Goal: Task Accomplishment & Management: Manage account settings

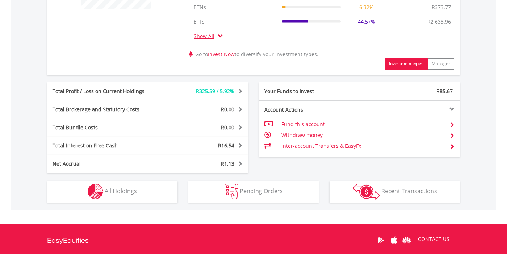
scroll to position [343, 0]
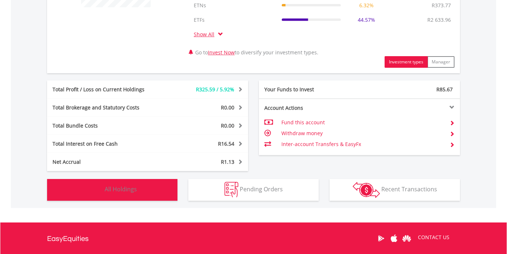
click at [132, 190] on span "All Holdings" at bounding box center [121, 189] width 32 height 8
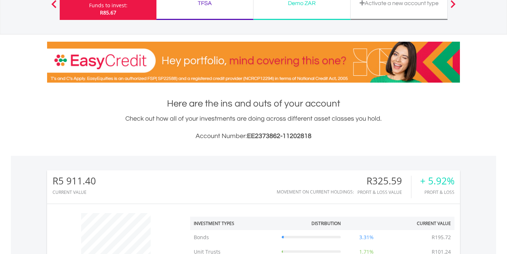
scroll to position [0, 0]
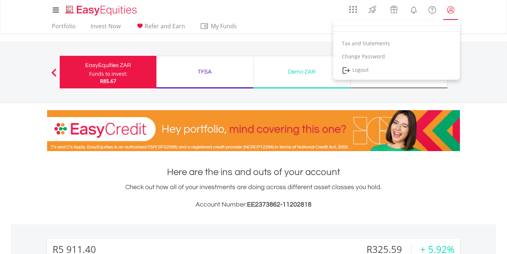
click at [450, 14] on lord-icon "My Profile" at bounding box center [450, 9] width 9 height 9
click at [455, 9] on link "My Profile" at bounding box center [450, 10] width 18 height 16
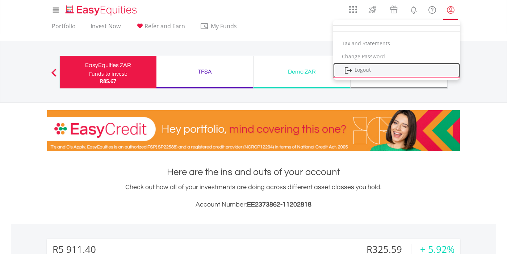
click at [383, 71] on link "Logout" at bounding box center [396, 70] width 127 height 15
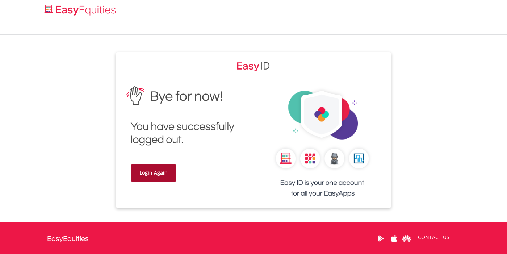
click at [152, 168] on link "Login Again" at bounding box center [153, 173] width 44 height 18
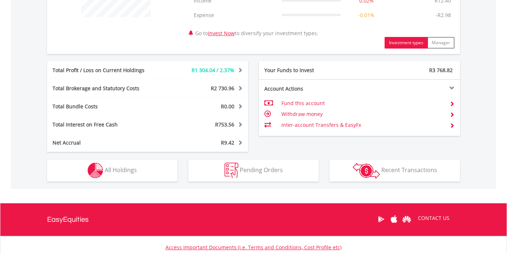
scroll to position [350, 0]
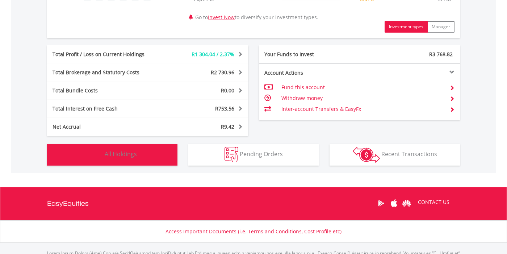
click at [146, 152] on button "Holdings All Holdings" at bounding box center [112, 155] width 130 height 22
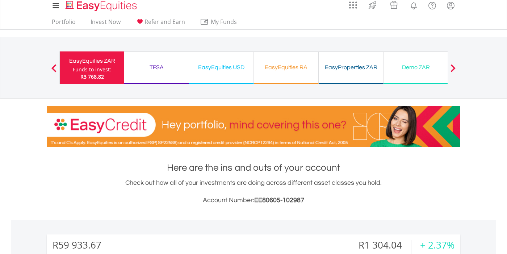
scroll to position [0, 0]
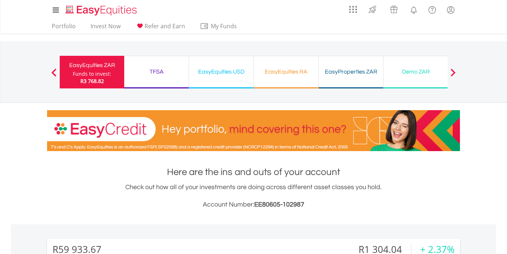
click at [154, 69] on div "TFSA" at bounding box center [156, 72] width 56 height 10
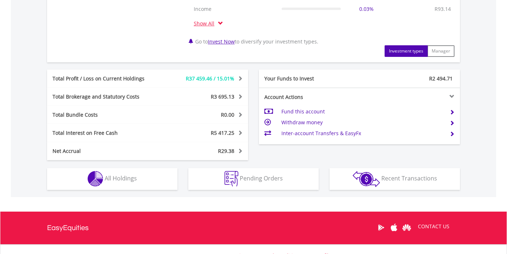
scroll to position [357, 0]
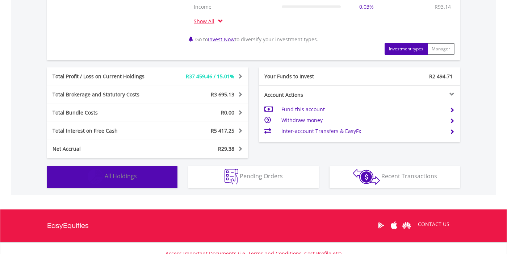
click at [149, 176] on button "Holdings All Holdings" at bounding box center [112, 177] width 130 height 22
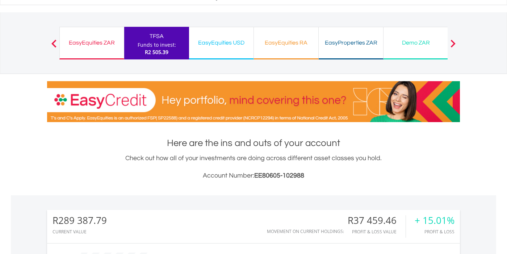
scroll to position [0, 0]
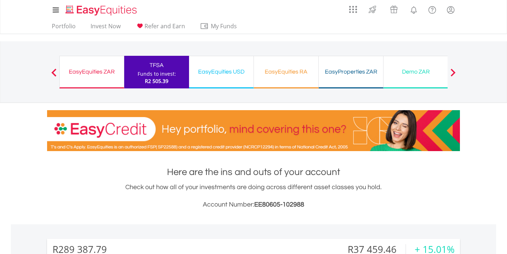
click at [345, 65] on div "EasyProperties ZAR Funds to invest: R2 505.39" at bounding box center [351, 72] width 65 height 33
click at [116, 82] on div "EasyEquities ZAR Funds to invest: R2 505.39" at bounding box center [91, 72] width 65 height 33
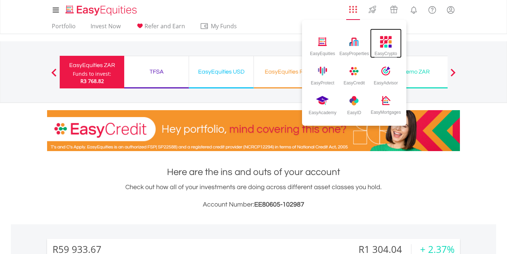
click at [387, 49] on div "EasyCrypto" at bounding box center [385, 52] width 22 height 8
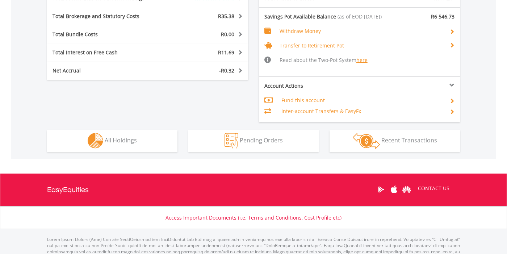
scroll to position [420, 0]
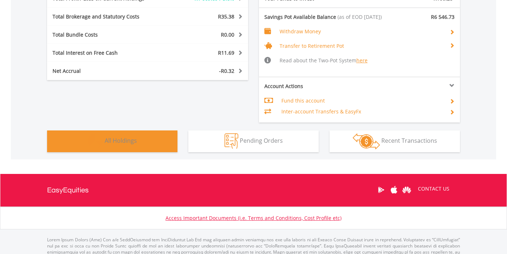
click at [144, 139] on button "Holdings All Holdings" at bounding box center [112, 141] width 130 height 22
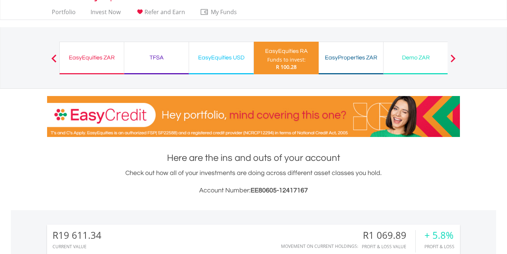
scroll to position [0, 0]
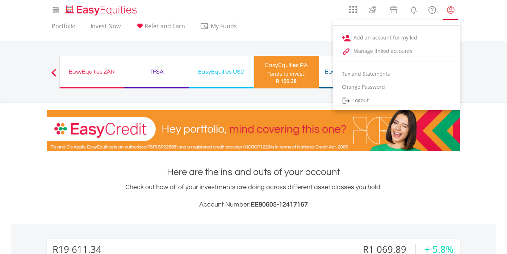
click at [450, 10] on lord-icon "My Profile" at bounding box center [450, 9] width 9 height 9
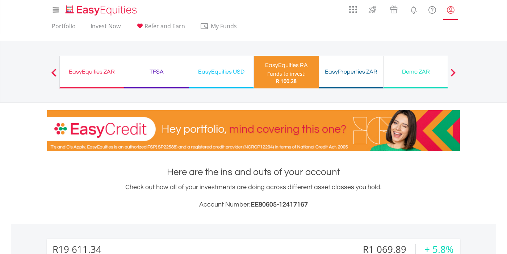
click at [450, 10] on lord-icon "My Profile" at bounding box center [450, 9] width 9 height 9
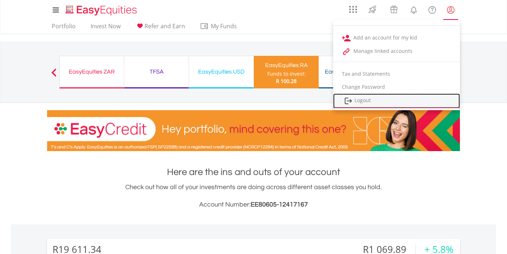
click at [368, 100] on link "Logout" at bounding box center [396, 100] width 127 height 15
